Goal: Find specific page/section: Find specific page/section

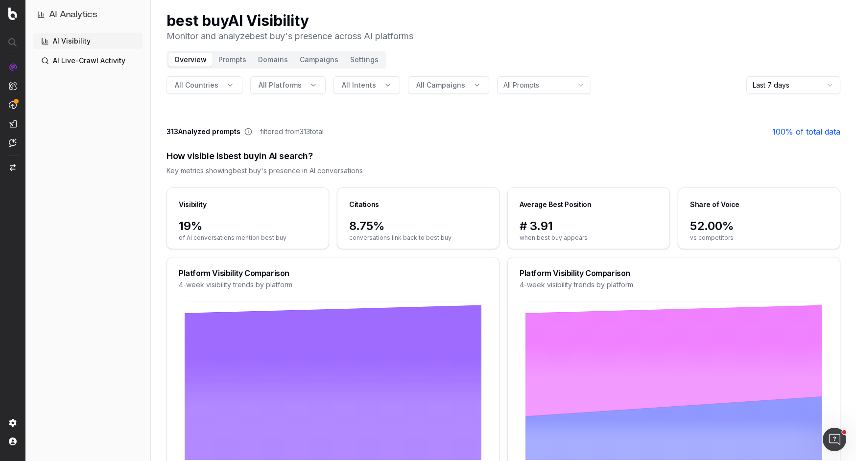
click at [89, 62] on link "AI Live-Crawl Activity" at bounding box center [87, 61] width 109 height 16
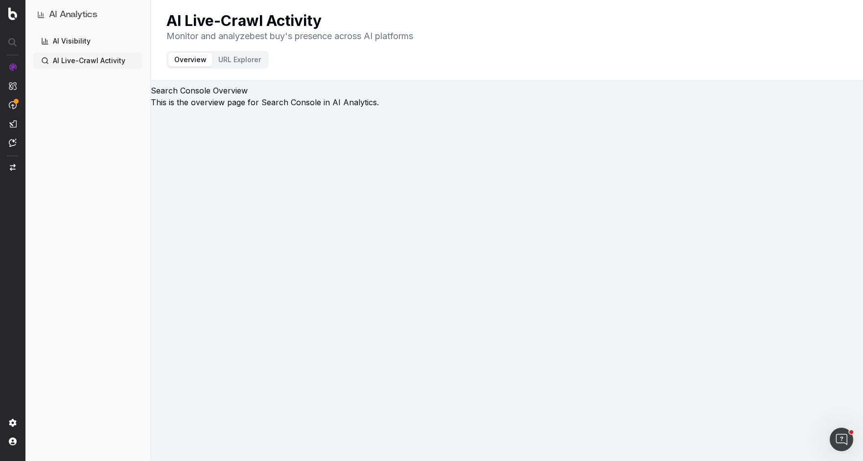
click at [85, 42] on link "AI Visibility" at bounding box center [87, 41] width 109 height 16
